Goal: Information Seeking & Learning: Check status

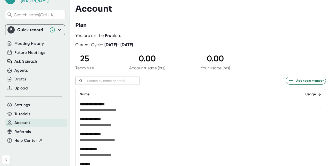
click at [57, 27] on icon at bounding box center [59, 30] width 6 height 6
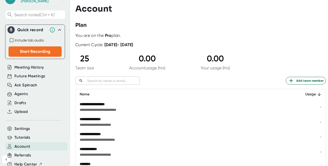
click at [57, 27] on icon at bounding box center [59, 30] width 6 height 6
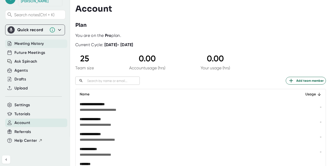
click at [26, 41] on span "Meeting History" at bounding box center [28, 44] width 29 height 6
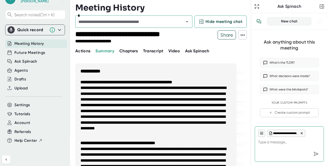
type textarea "x"
